Goal: Find specific page/section: Find specific page/section

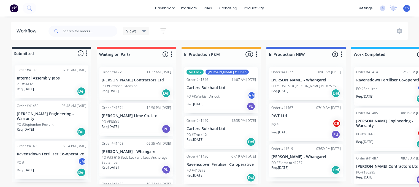
scroll to position [0, 249]
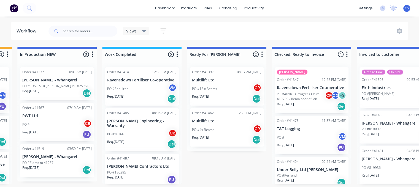
click at [223, 97] on div "Req. [DATE] Del" at bounding box center [226, 98] width 69 height 9
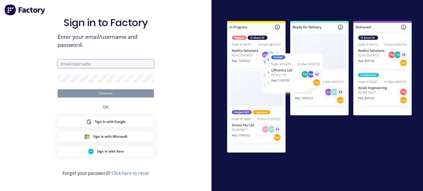
type input "[PERSON_NAME][EMAIL_ADDRESS][DOMAIN_NAME]"
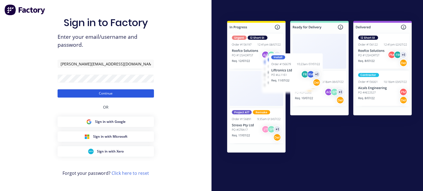
click at [106, 92] on button "Continue" at bounding box center [106, 93] width 96 height 8
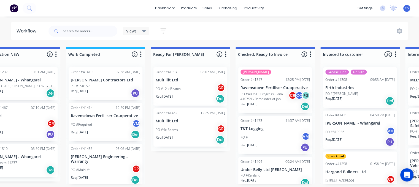
scroll to position [0, 285]
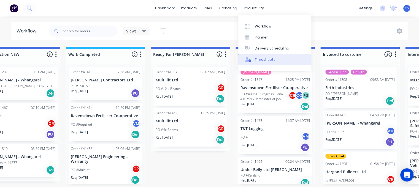
click at [255, 60] on div "Timesheets" at bounding box center [265, 59] width 21 height 5
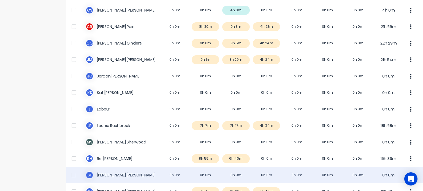
scroll to position [110, 0]
